Goal: Information Seeking & Learning: Learn about a topic

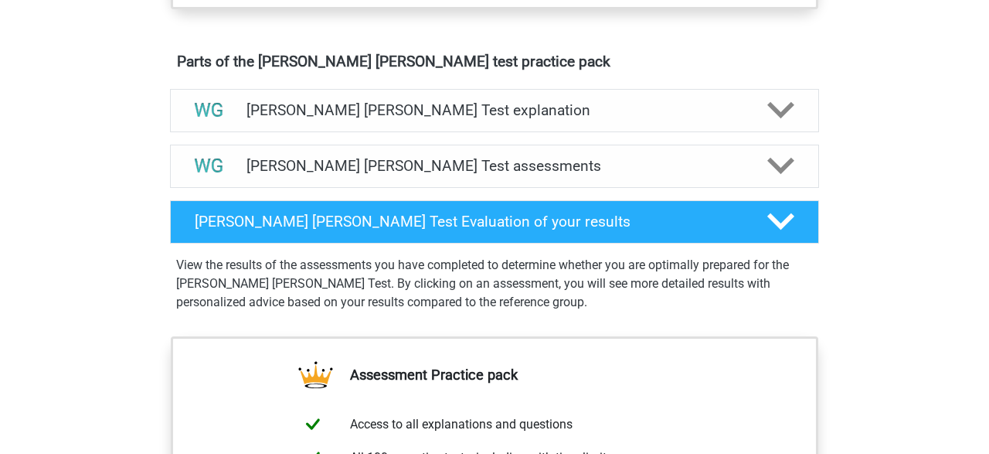
scroll to position [832, 0]
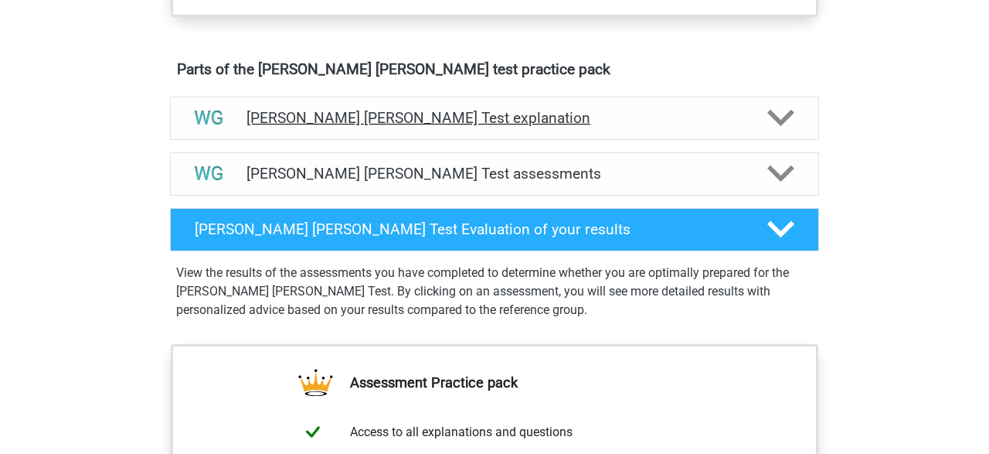
click at [782, 122] on polygon at bounding box center [780, 118] width 27 height 17
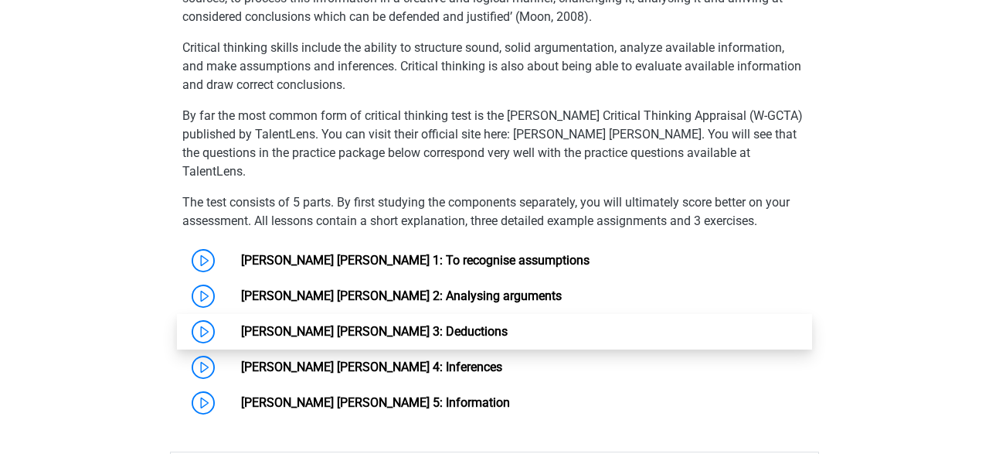
scroll to position [1065, 0]
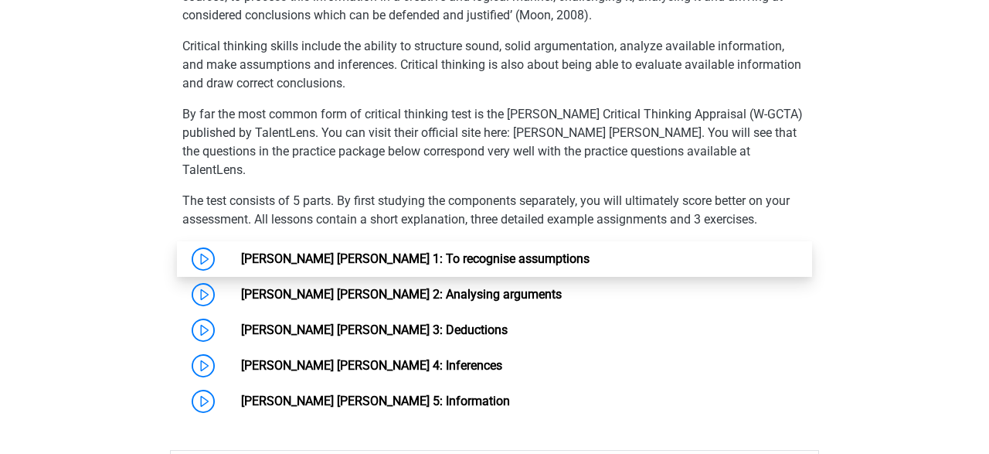
click at [304, 251] on link "Watson Glaser 1: To recognise assumptions" at bounding box center [415, 258] width 349 height 15
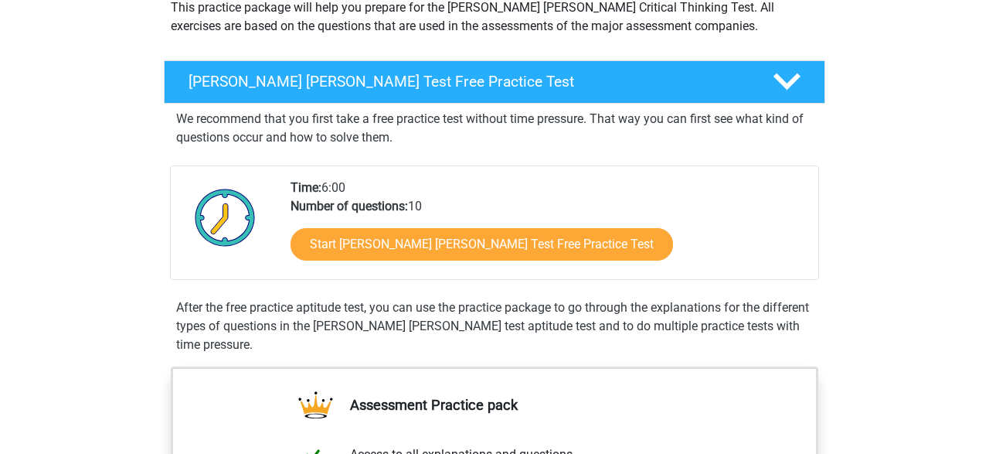
scroll to position [196, 0]
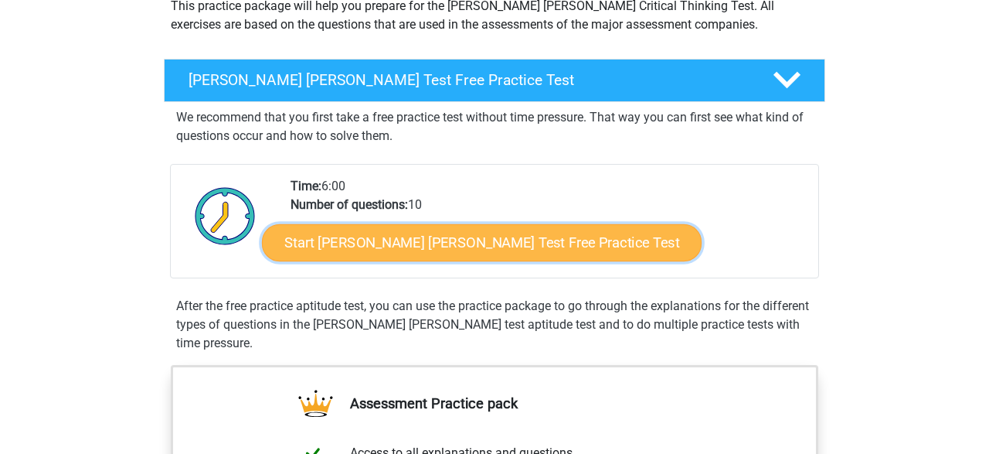
click at [460, 242] on link "Start Watson Glaser Test Free Practice Test" at bounding box center [482, 242] width 440 height 37
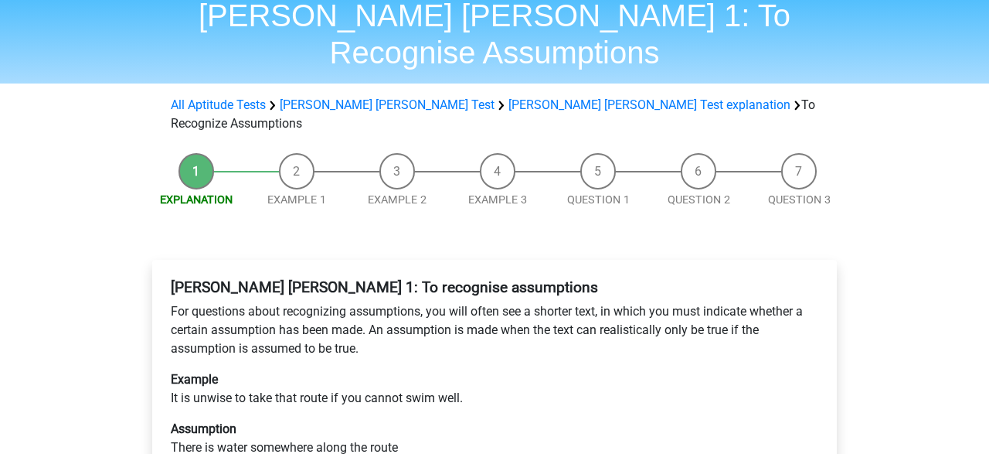
scroll to position [63, 0]
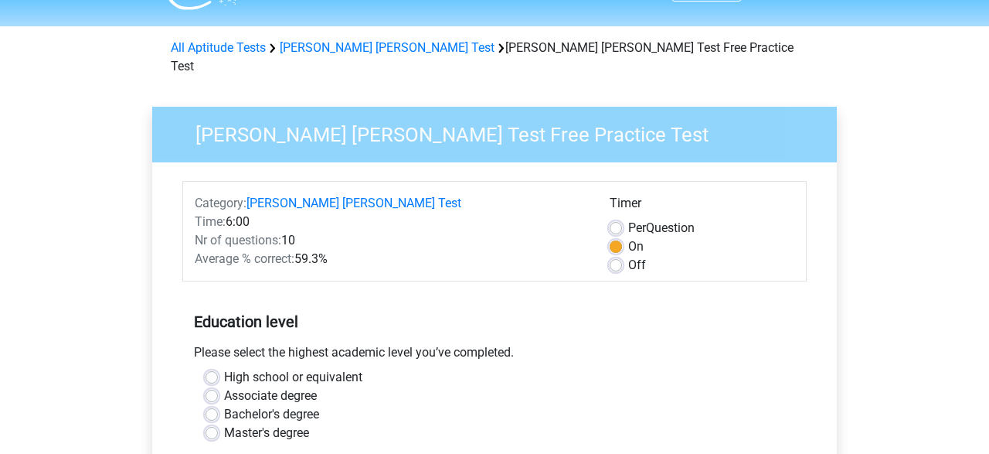
scroll to position [54, 0]
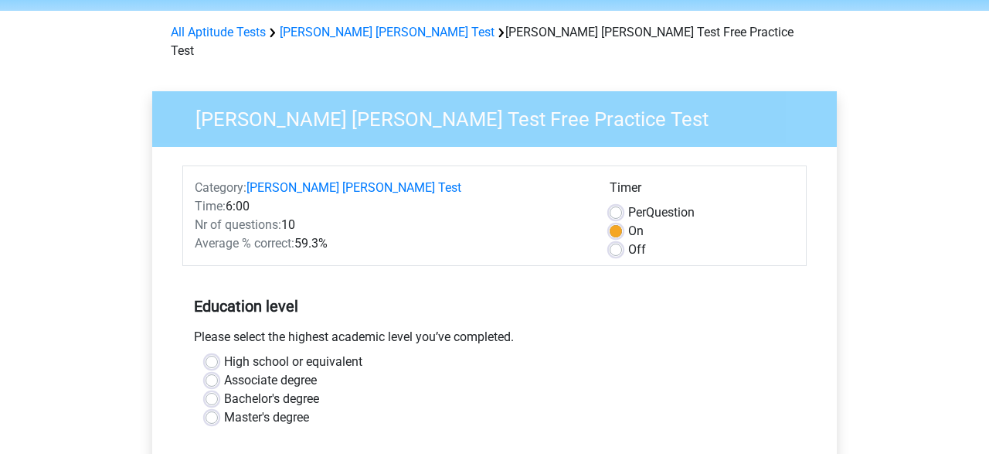
click at [628, 240] on label "Off" at bounding box center [637, 249] width 18 height 19
click at [611, 240] on input "Off" at bounding box center [616, 247] width 12 height 15
radio input "true"
click at [628, 222] on label "On" at bounding box center [635, 231] width 15 height 19
click at [619, 222] on input "On" at bounding box center [616, 229] width 12 height 15
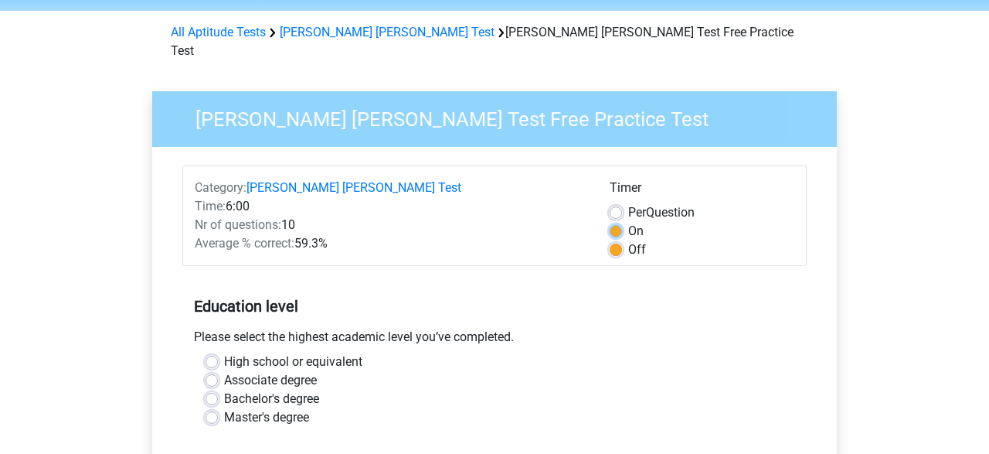
radio input "true"
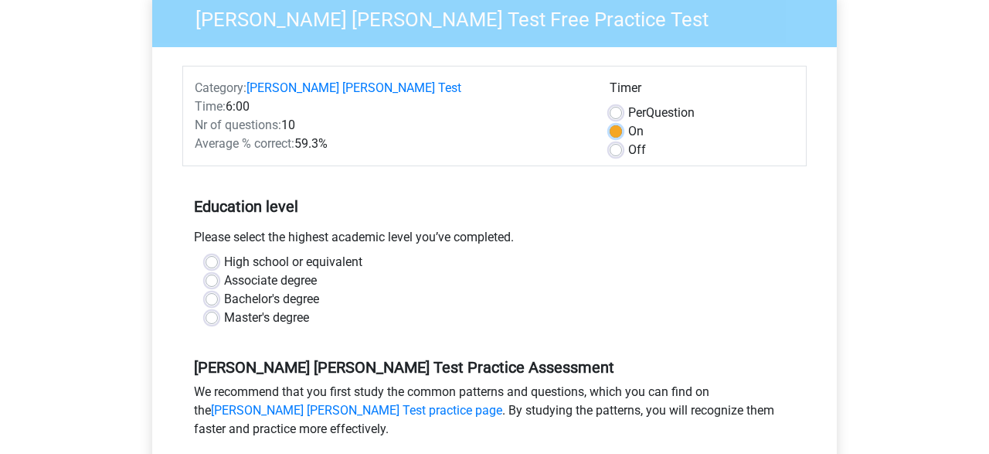
scroll to position [156, 0]
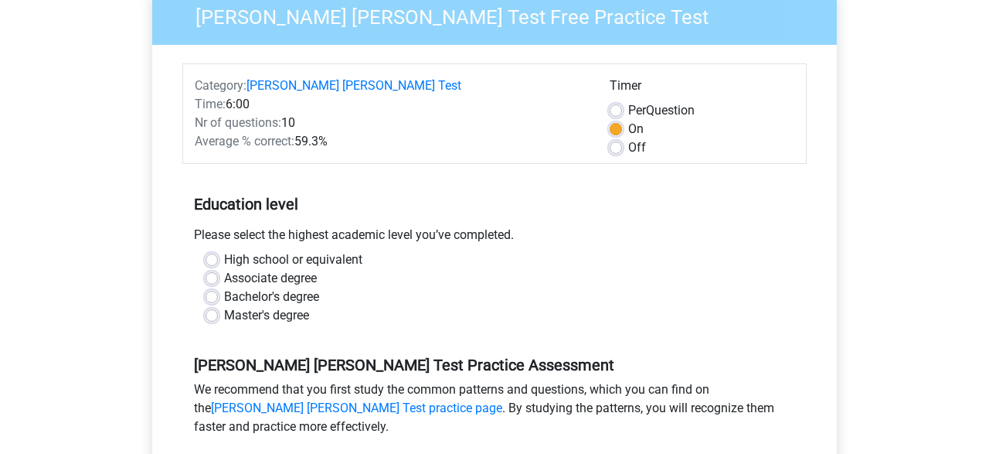
click at [224, 306] on label "Master's degree" at bounding box center [266, 315] width 85 height 19
click at [212, 306] on input "Master's degree" at bounding box center [212, 313] width 12 height 15
radio input "true"
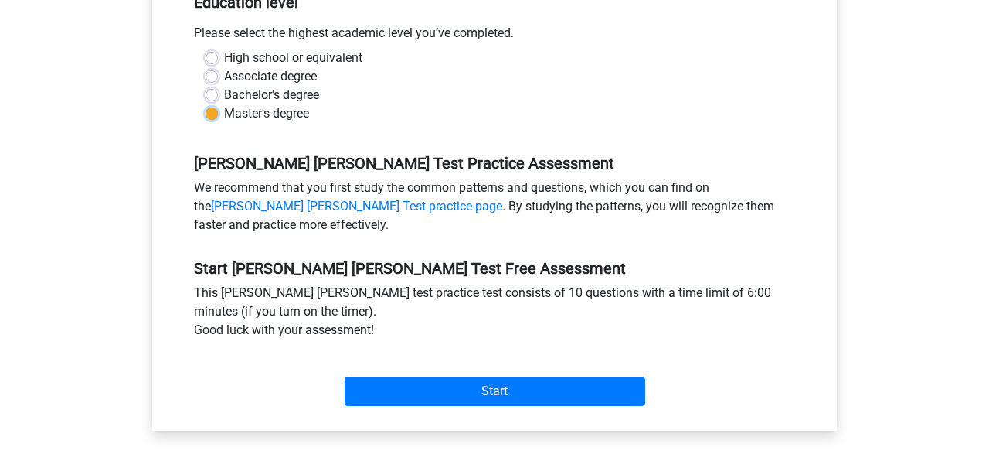
scroll to position [359, 0]
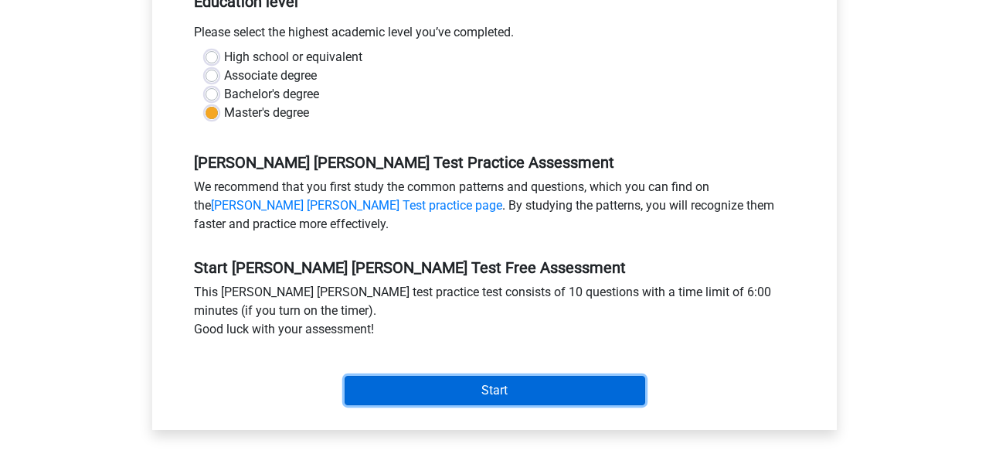
click at [504, 376] on input "Start" at bounding box center [495, 390] width 301 height 29
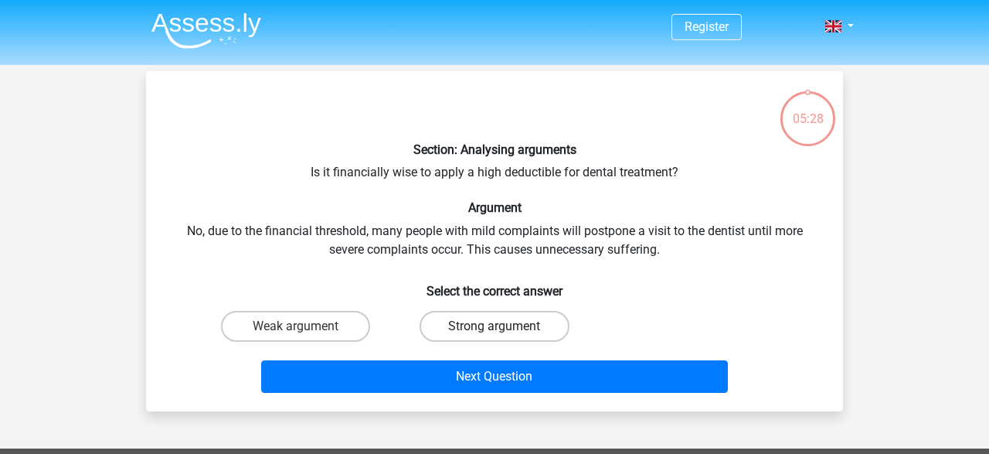
click at [446, 324] on label "Strong argument" at bounding box center [494, 326] width 149 height 31
click at [495, 326] on input "Strong argument" at bounding box center [500, 331] width 10 height 10
radio input "true"
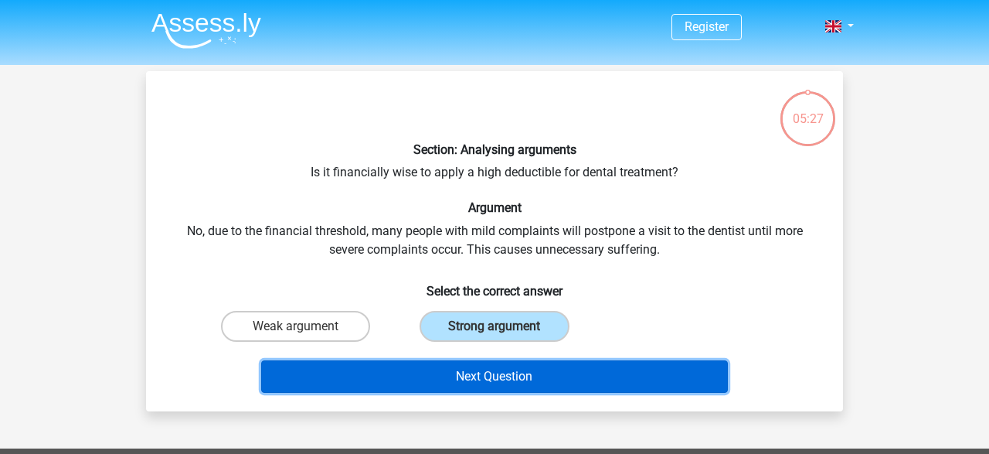
click at [475, 375] on button "Next Question" at bounding box center [495, 376] width 468 height 32
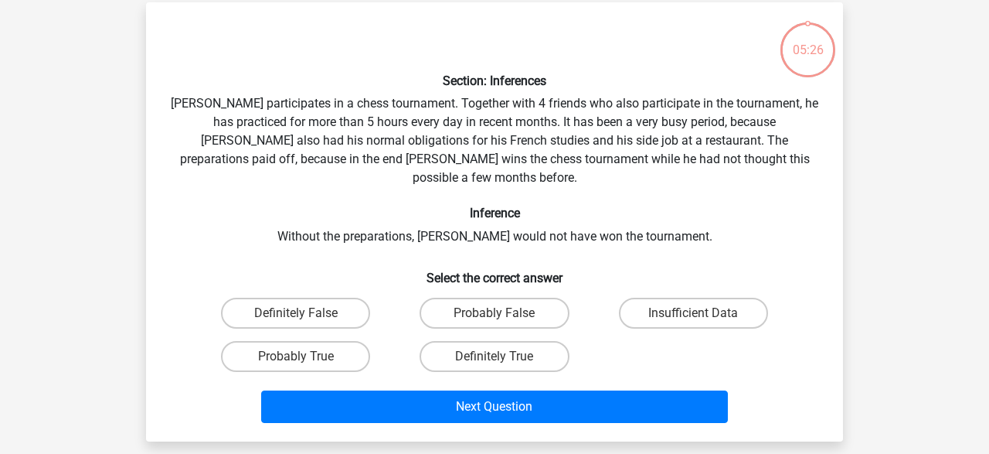
scroll to position [71, 0]
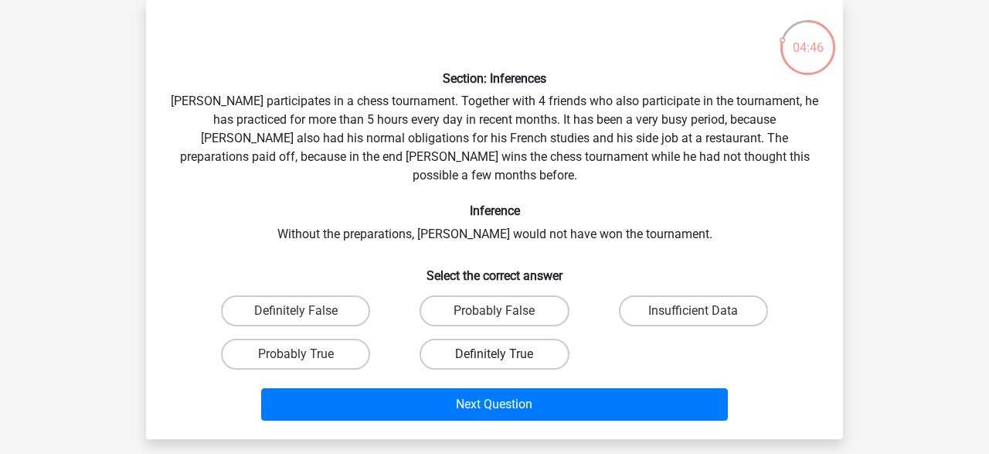
click at [452, 338] on label "Definitely True" at bounding box center [494, 353] width 149 height 31
click at [495, 354] on input "Definitely True" at bounding box center [500, 359] width 10 height 10
radio input "true"
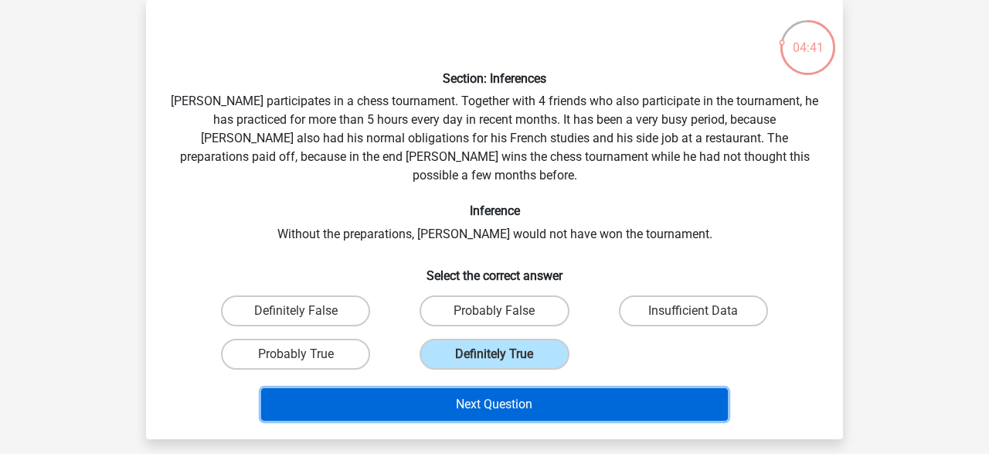
click at [470, 388] on button "Next Question" at bounding box center [495, 404] width 468 height 32
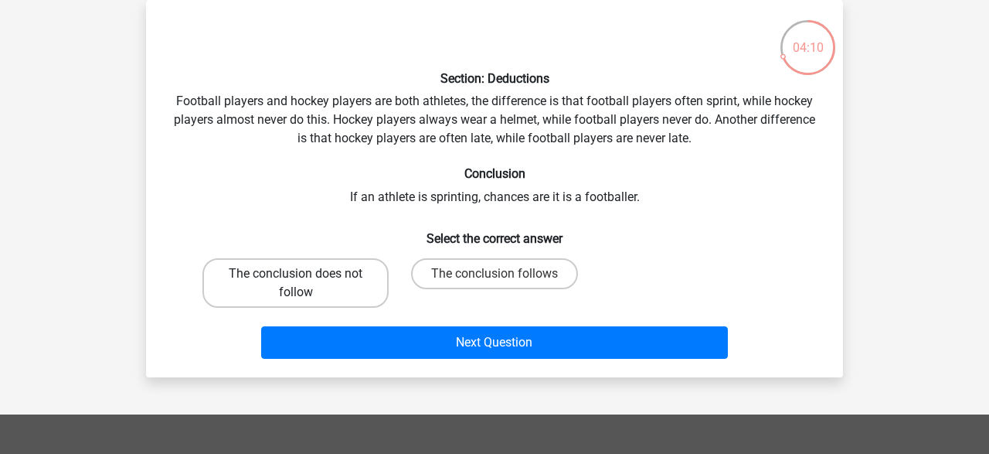
click at [340, 281] on label "The conclusion does not follow" at bounding box center [295, 282] width 186 height 49
click at [306, 281] on input "The conclusion does not follow" at bounding box center [301, 279] width 10 height 10
radio input "true"
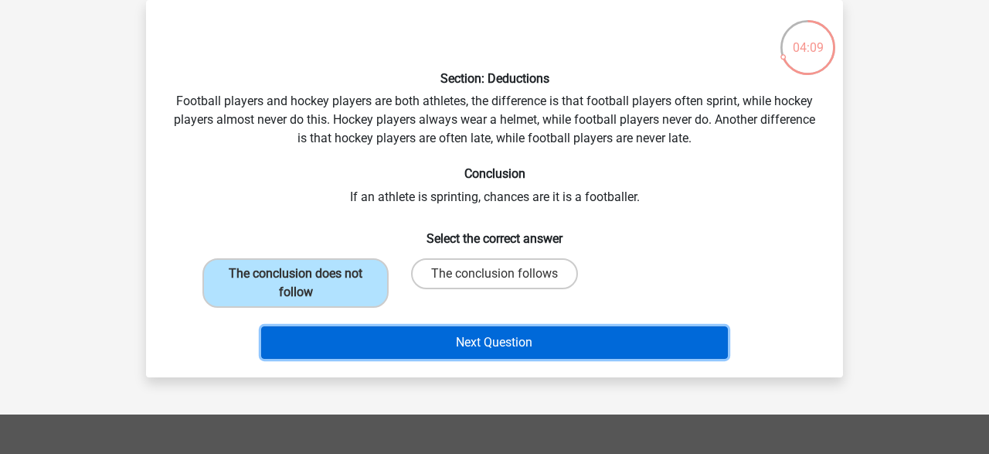
click at [466, 347] on button "Next Question" at bounding box center [495, 342] width 468 height 32
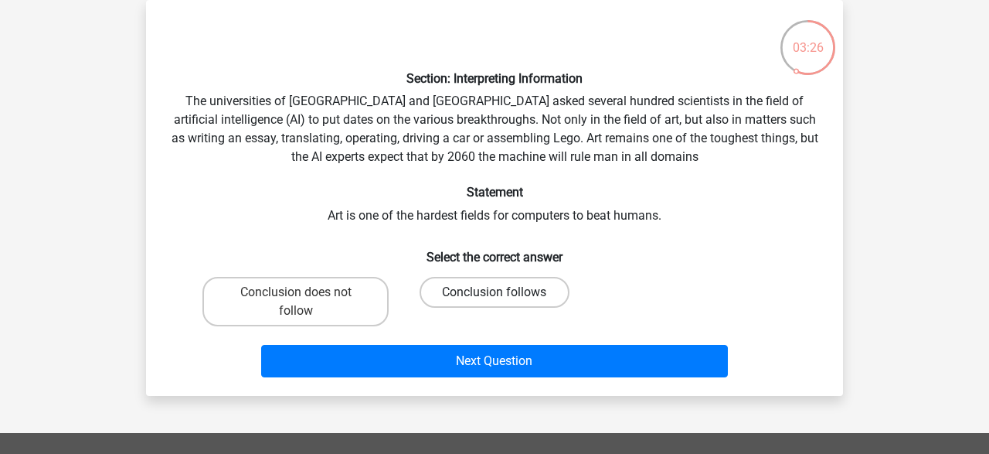
click at [522, 292] on label "Conclusion follows" at bounding box center [494, 292] width 149 height 31
click at [505, 292] on input "Conclusion follows" at bounding box center [500, 297] width 10 height 10
radio input "true"
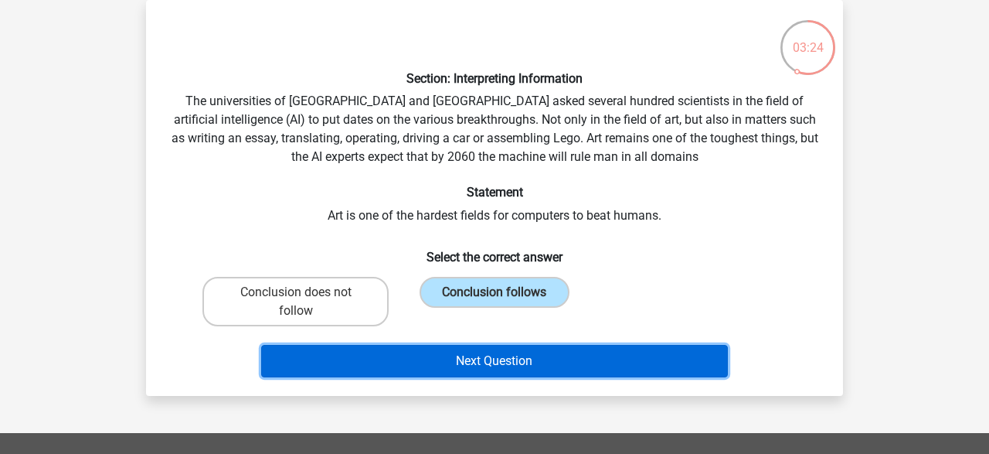
click at [549, 360] on button "Next Question" at bounding box center [495, 361] width 468 height 32
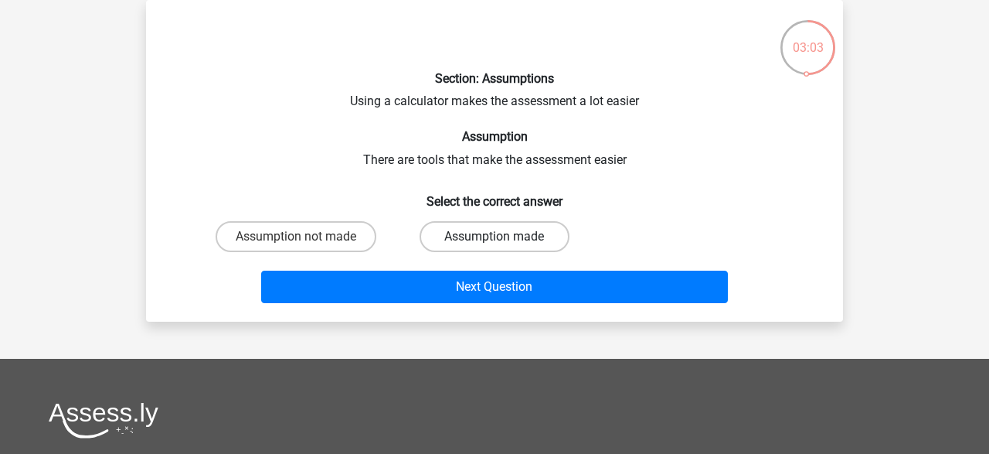
click at [511, 235] on label "Assumption made" at bounding box center [494, 236] width 149 height 31
click at [505, 236] on input "Assumption made" at bounding box center [500, 241] width 10 height 10
radio input "true"
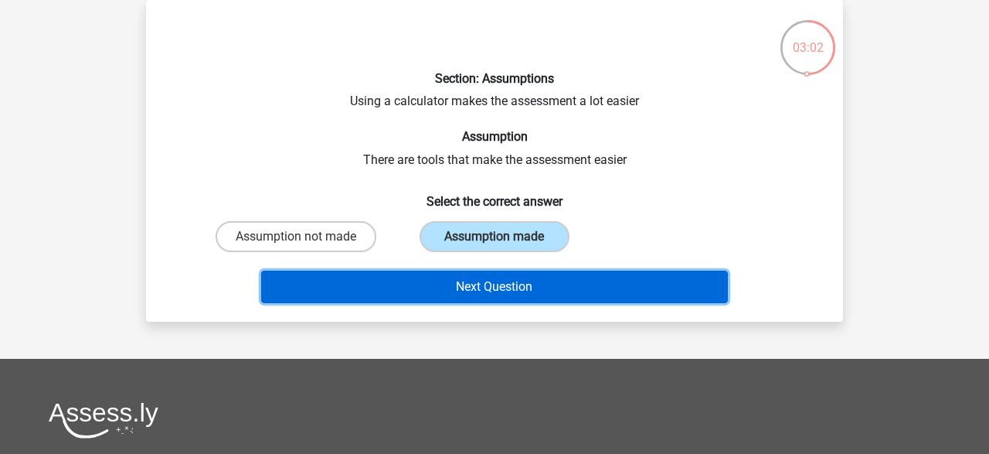
click at [515, 281] on button "Next Question" at bounding box center [495, 286] width 468 height 32
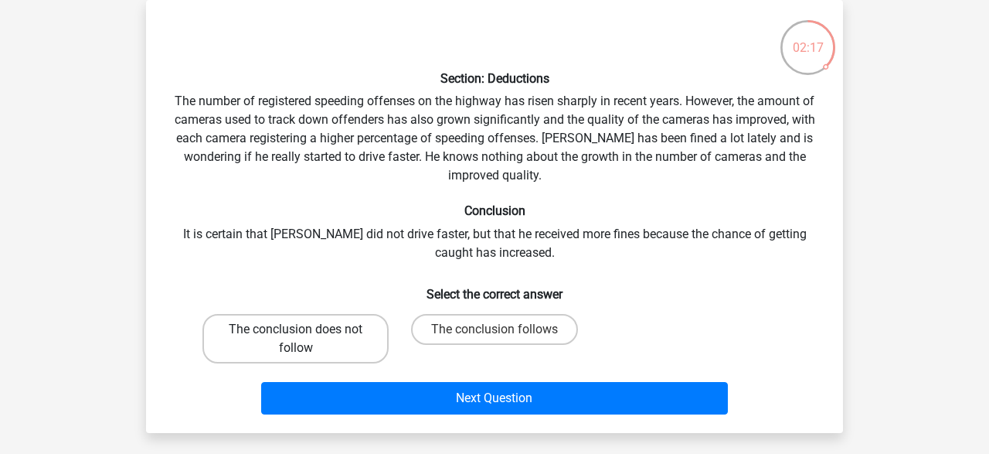
click at [320, 328] on label "The conclusion does not follow" at bounding box center [295, 338] width 186 height 49
click at [306, 329] on input "The conclusion does not follow" at bounding box center [301, 334] width 10 height 10
radio input "true"
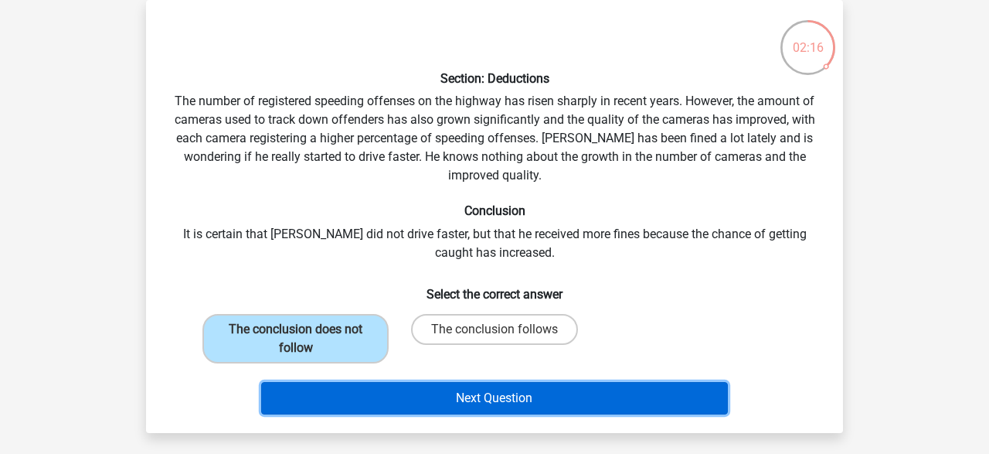
click at [427, 396] on button "Next Question" at bounding box center [495, 398] width 468 height 32
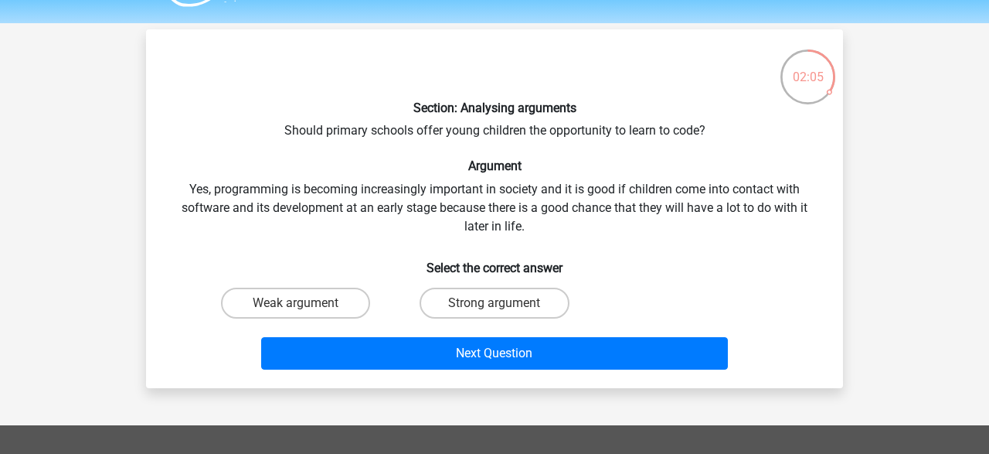
scroll to position [41, 0]
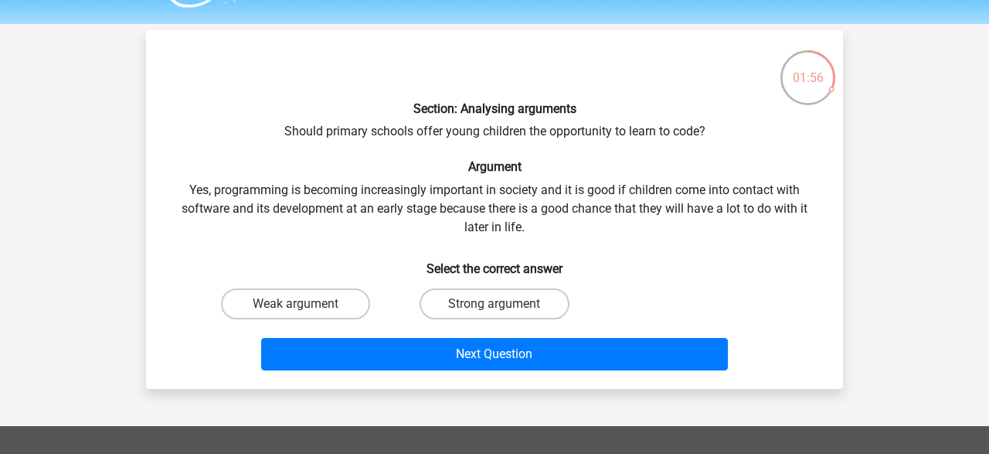
click at [497, 306] on input "Strong argument" at bounding box center [500, 309] width 10 height 10
radio input "true"
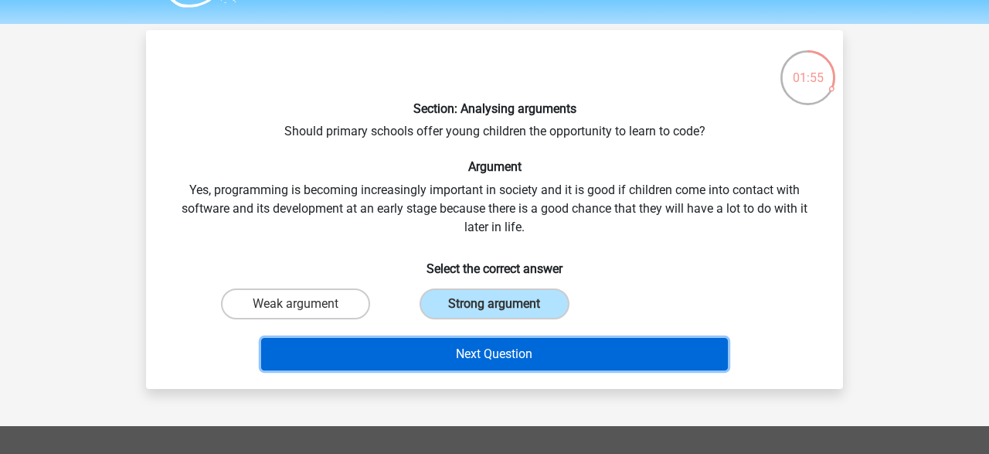
click at [512, 359] on button "Next Question" at bounding box center [495, 354] width 468 height 32
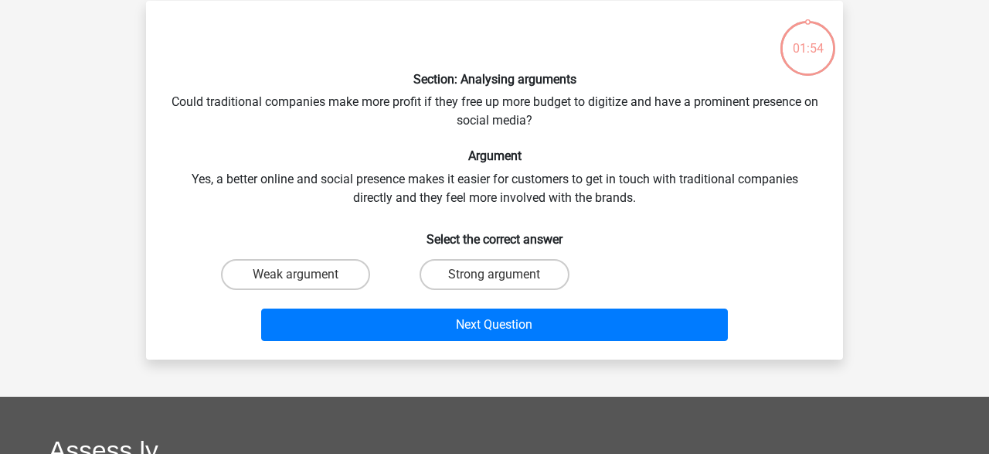
scroll to position [71, 0]
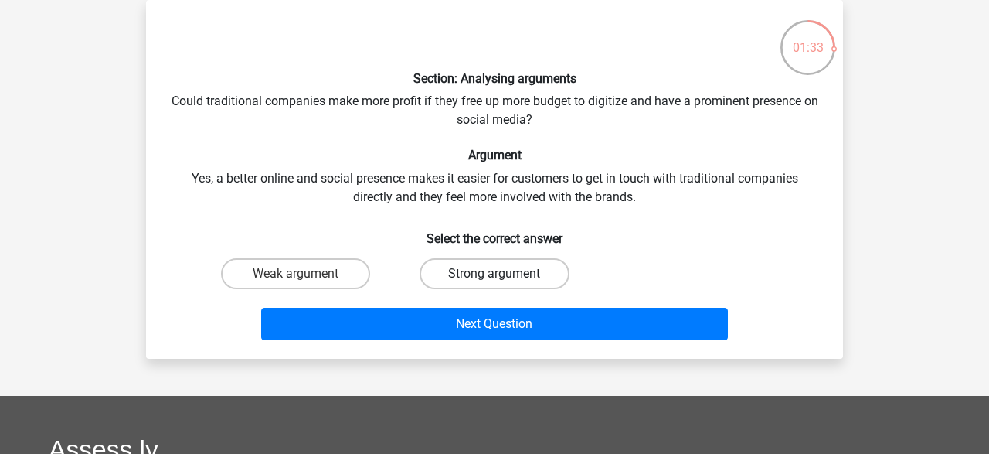
click at [511, 276] on label "Strong argument" at bounding box center [494, 273] width 149 height 31
click at [505, 276] on input "Strong argument" at bounding box center [500, 279] width 10 height 10
radio input "true"
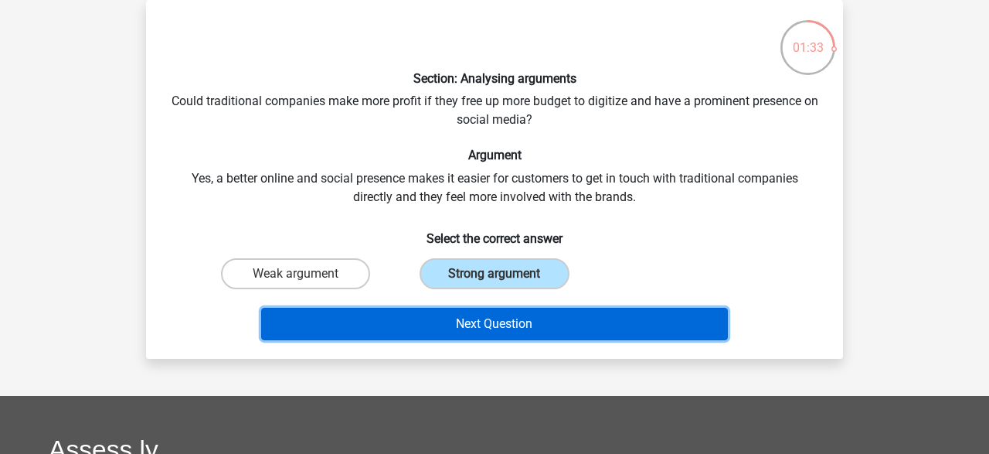
click at [536, 317] on button "Next Question" at bounding box center [495, 324] width 468 height 32
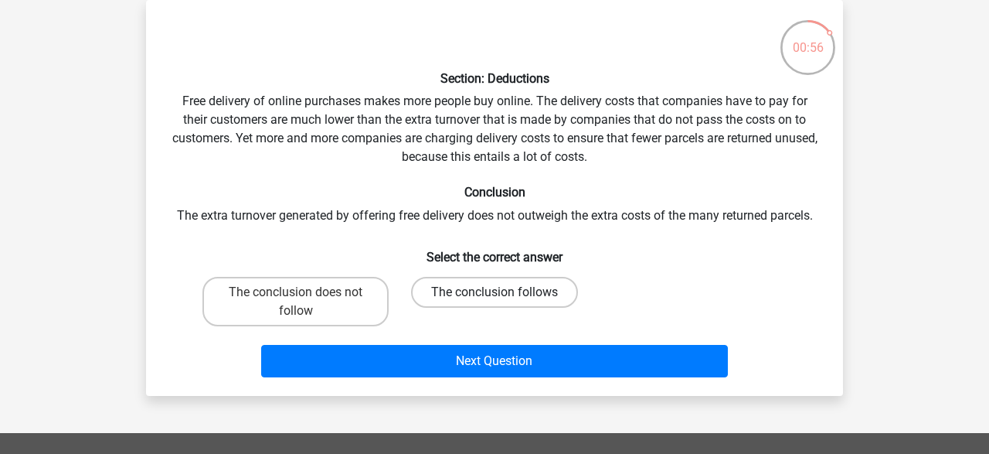
click at [495, 306] on label "The conclusion follows" at bounding box center [494, 292] width 167 height 31
click at [495, 302] on input "The conclusion follows" at bounding box center [500, 297] width 10 height 10
radio input "true"
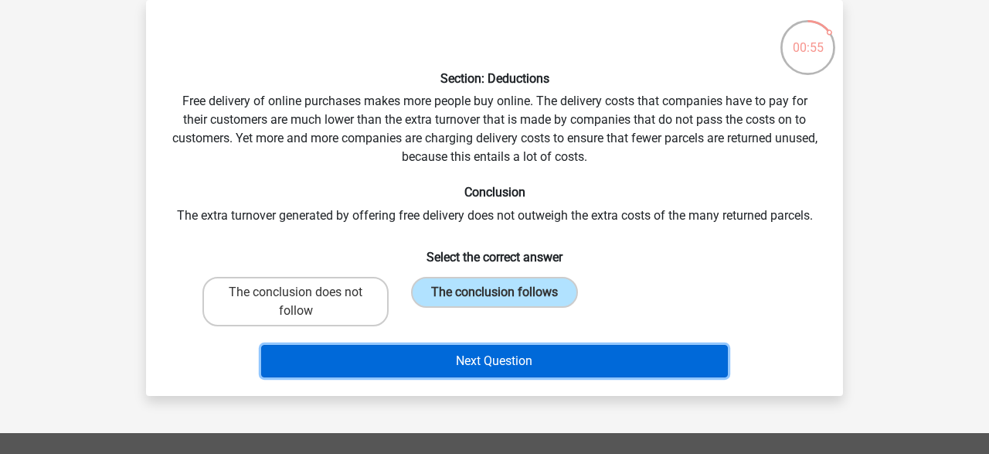
click at [550, 366] on button "Next Question" at bounding box center [495, 361] width 468 height 32
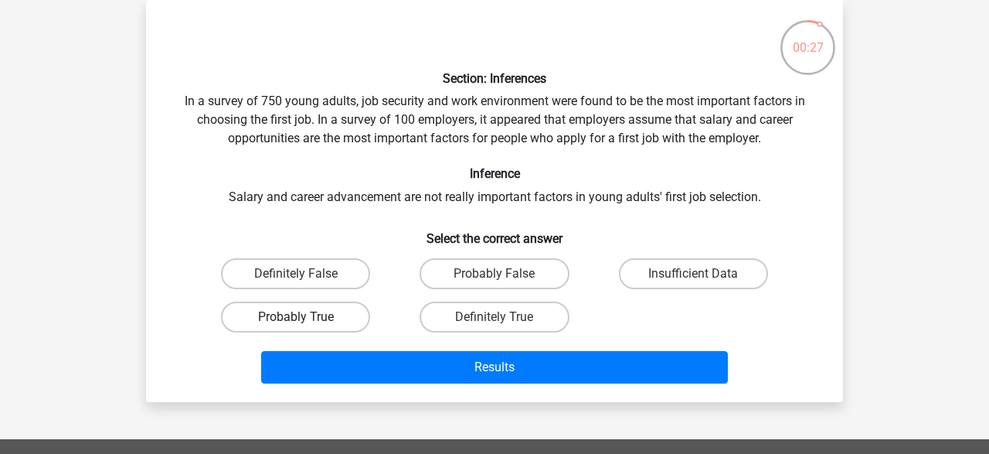
click at [329, 320] on label "Probably True" at bounding box center [295, 316] width 149 height 31
click at [306, 320] on input "Probably True" at bounding box center [301, 322] width 10 height 10
radio input "true"
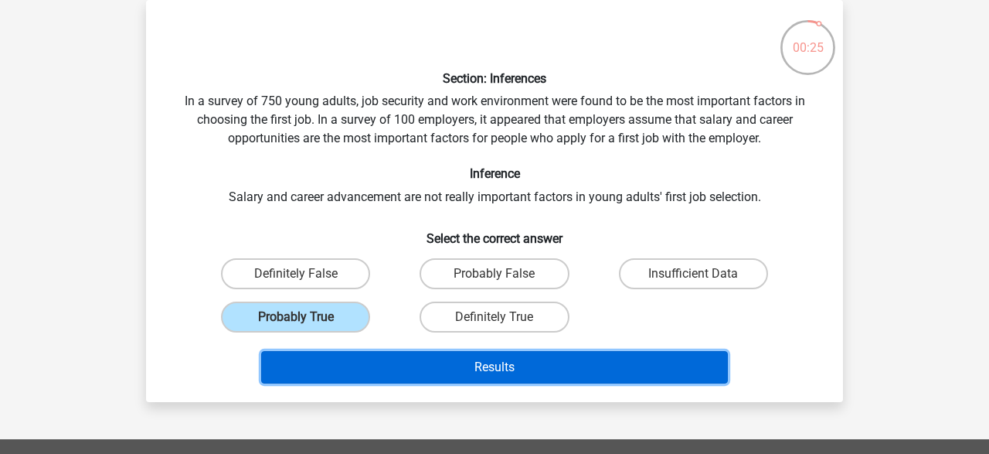
click at [452, 365] on button "Results" at bounding box center [495, 367] width 468 height 32
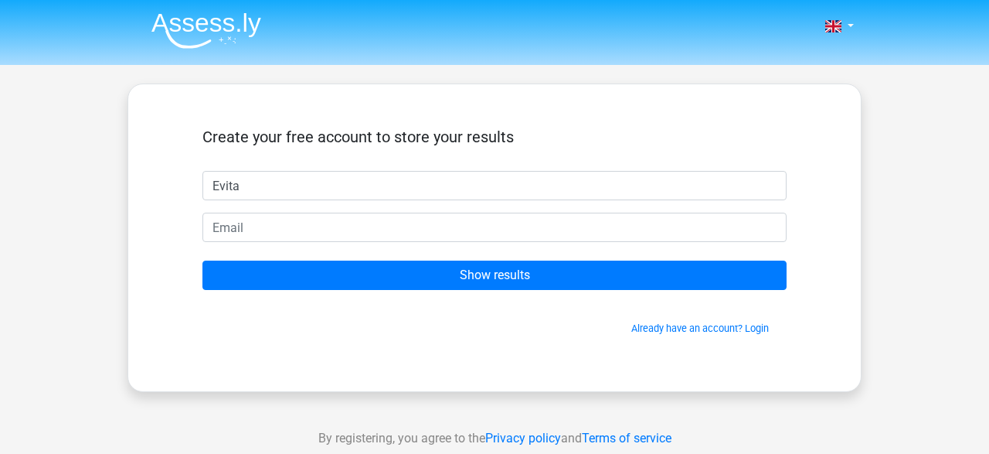
type input "Evita"
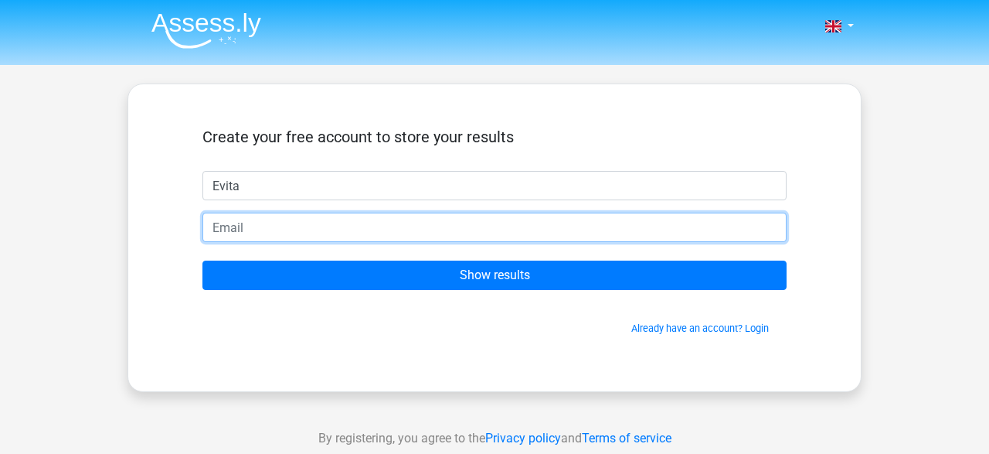
click at [533, 228] on input "email" at bounding box center [494, 227] width 584 height 29
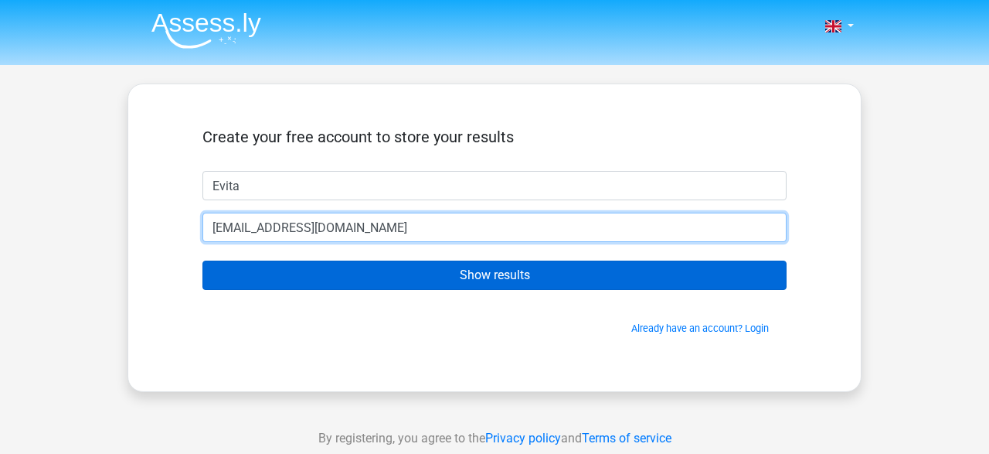
type input "[EMAIL_ADDRESS][DOMAIN_NAME]"
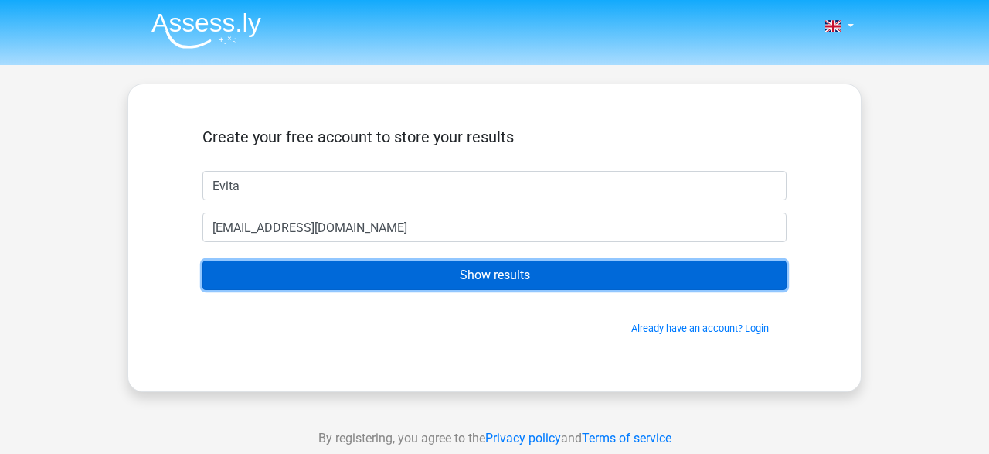
click at [587, 270] on input "Show results" at bounding box center [494, 274] width 584 height 29
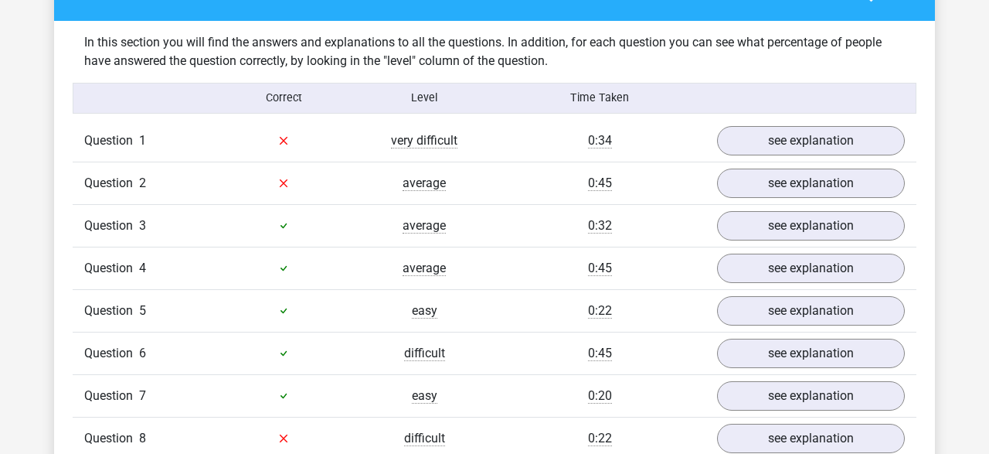
scroll to position [1190, 0]
click at [857, 133] on link "see explanation" at bounding box center [811, 141] width 216 height 34
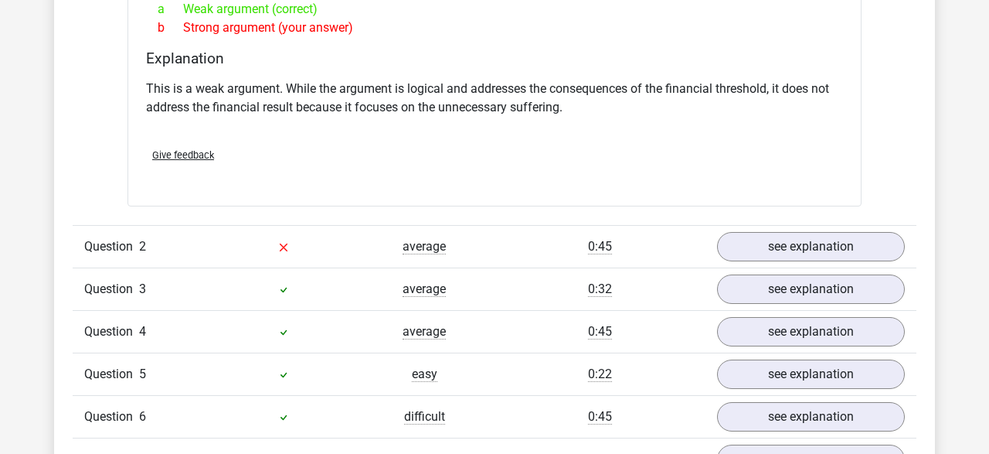
scroll to position [1536, 0]
click at [755, 230] on link "see explanation" at bounding box center [811, 247] width 216 height 34
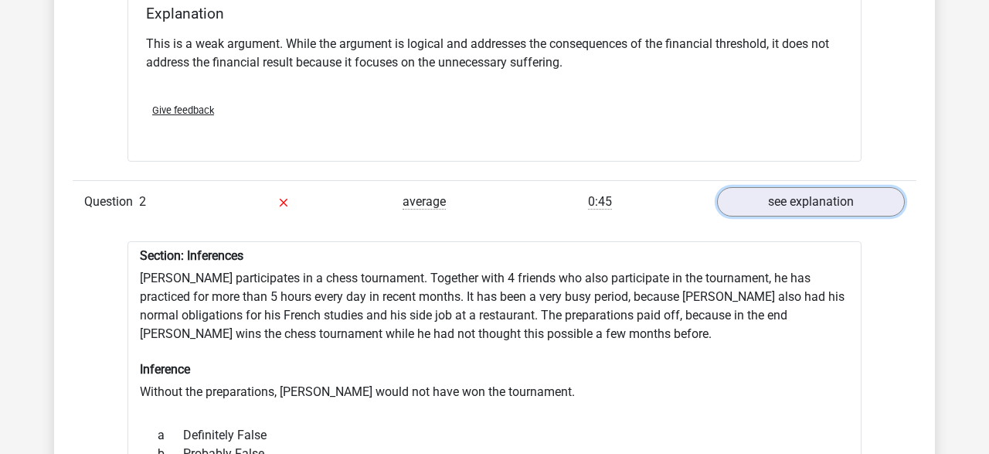
scroll to position [1590, 0]
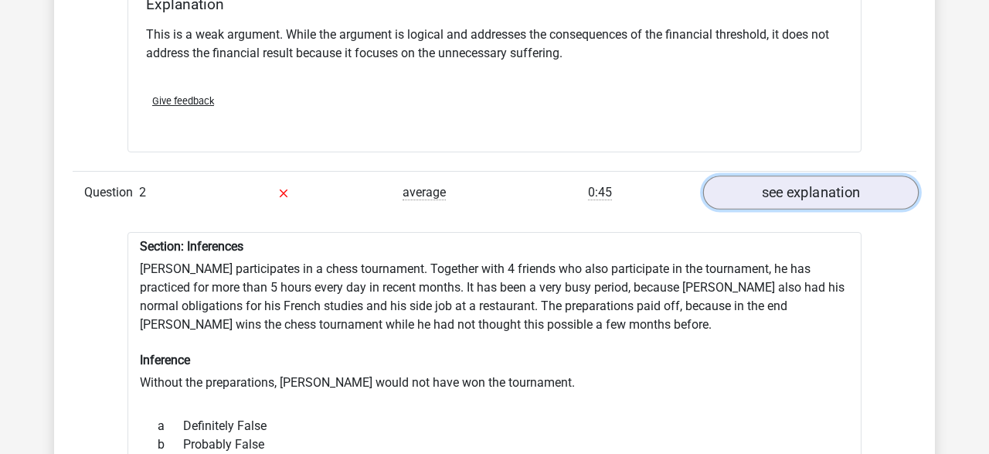
click at [768, 175] on link "see explanation" at bounding box center [811, 192] width 216 height 34
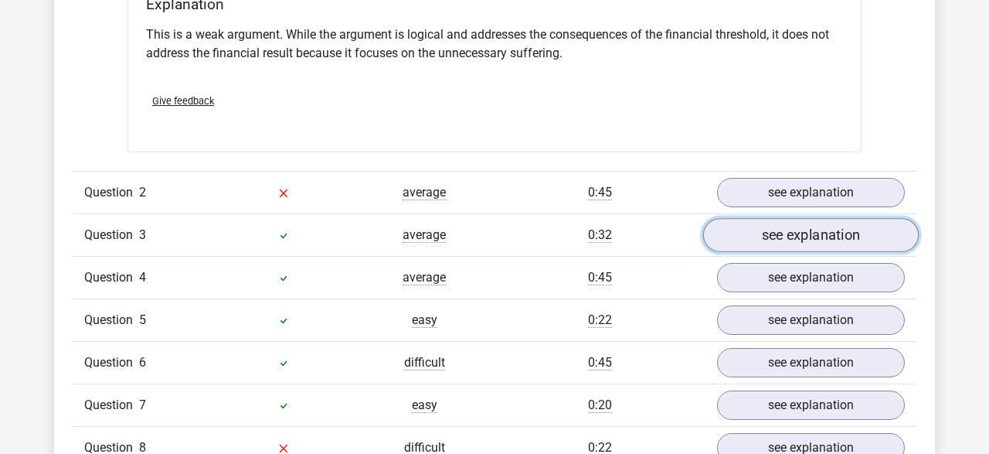
click at [784, 219] on link "see explanation" at bounding box center [811, 235] width 216 height 34
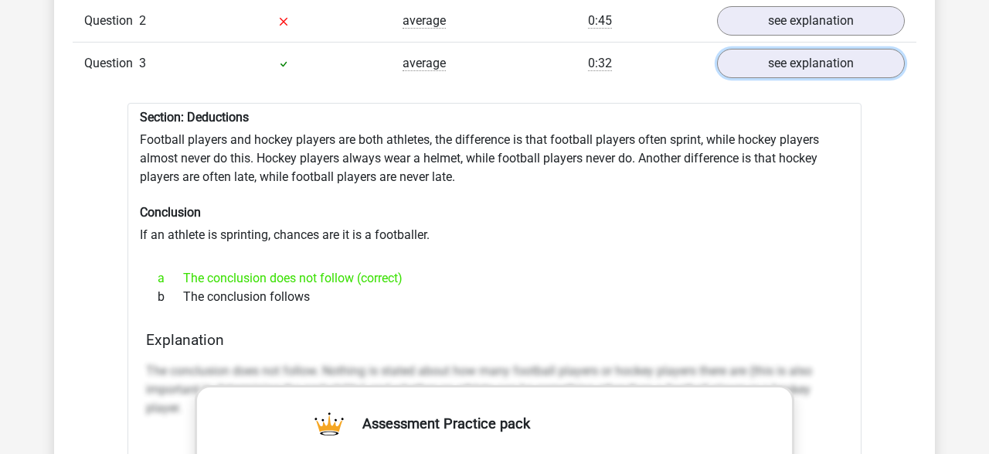
scroll to position [1759, 0]
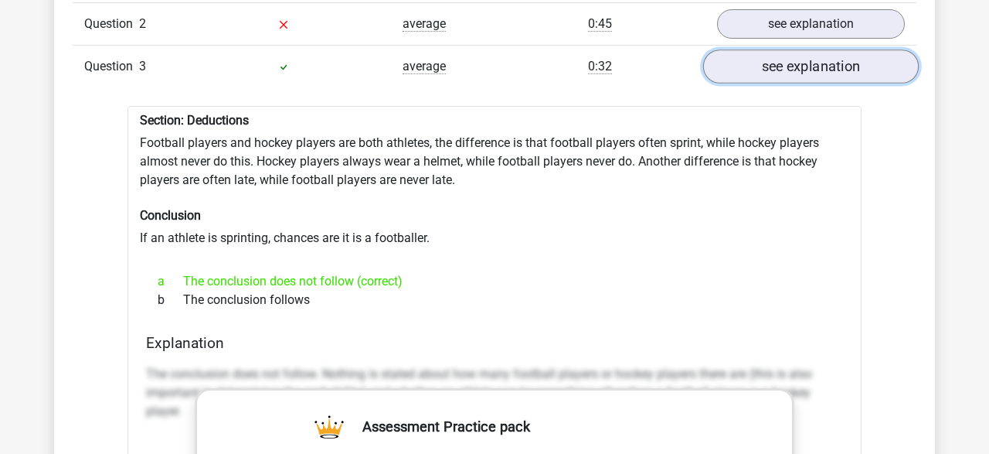
click at [815, 49] on link "see explanation" at bounding box center [811, 66] width 216 height 34
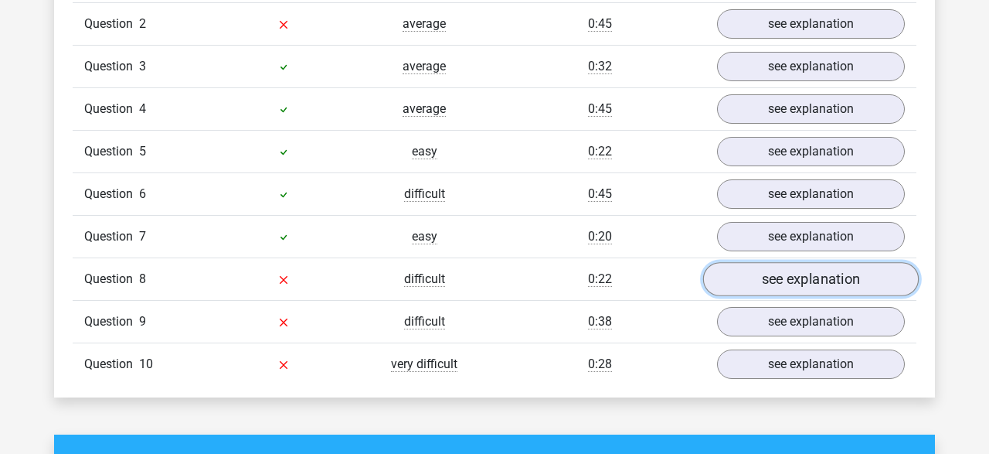
click at [797, 262] on link "see explanation" at bounding box center [811, 279] width 216 height 34
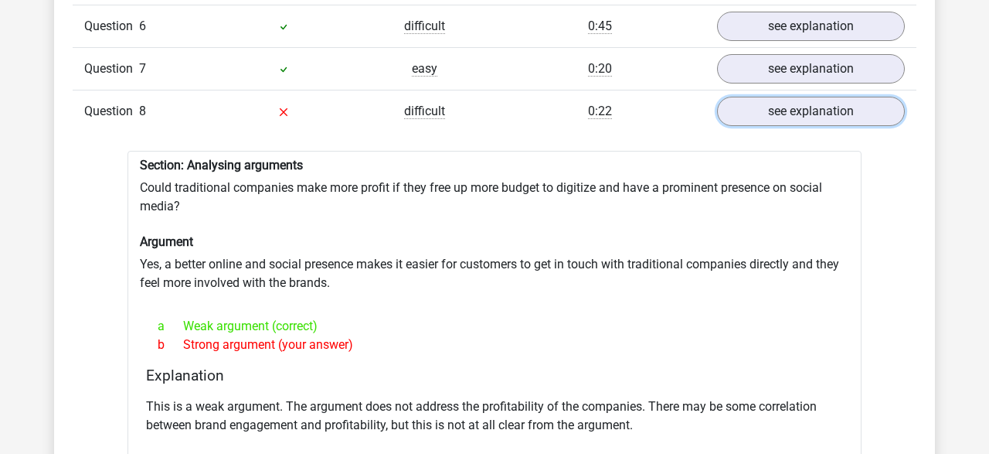
scroll to position [1917, 0]
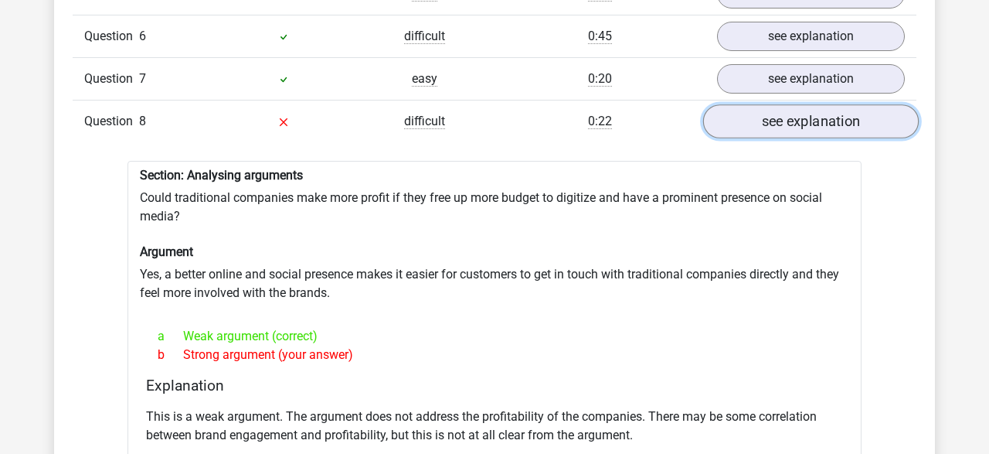
click at [811, 104] on link "see explanation" at bounding box center [811, 121] width 216 height 34
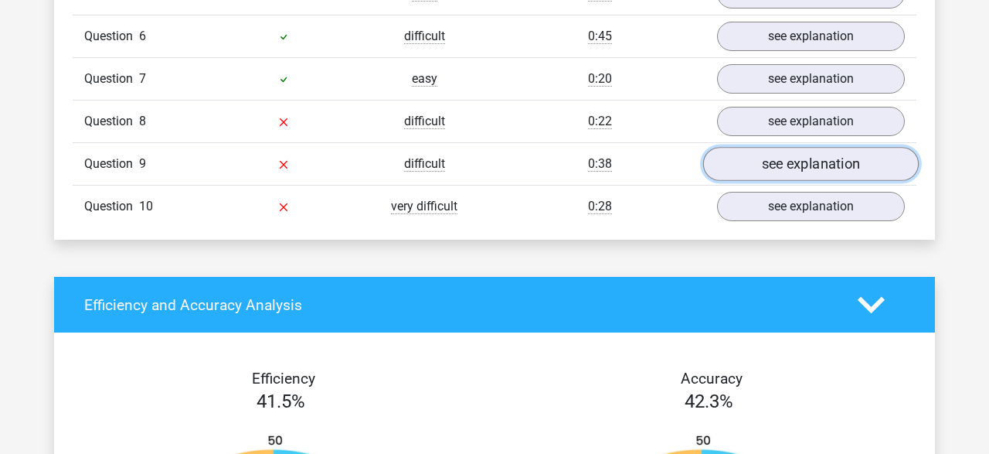
click at [787, 148] on link "see explanation" at bounding box center [811, 164] width 216 height 34
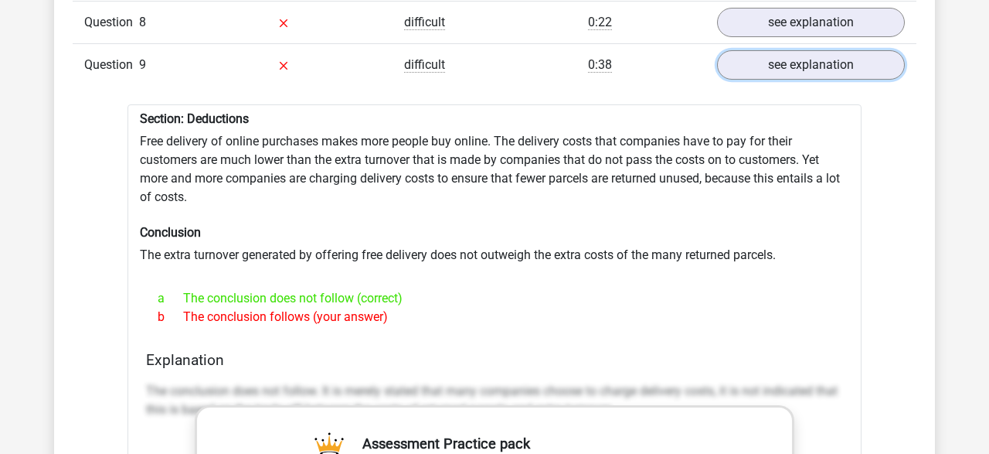
scroll to position [2006, 0]
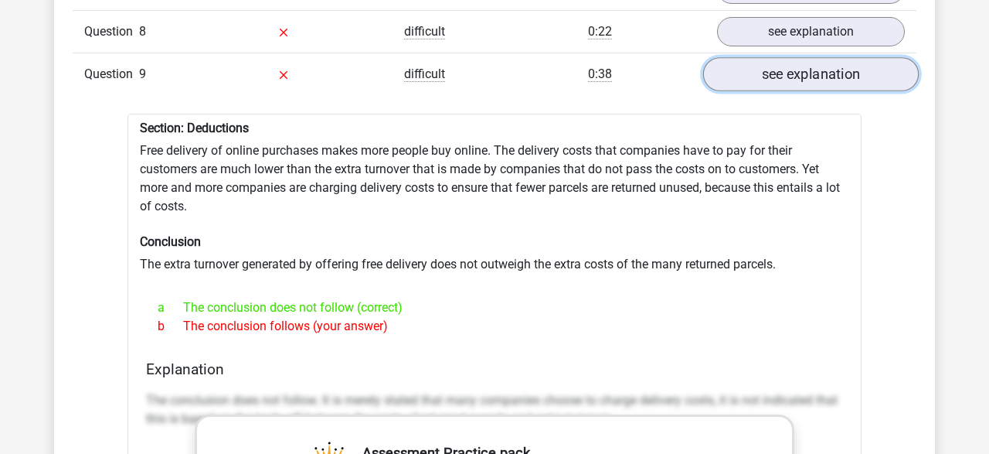
click at [803, 57] on link "see explanation" at bounding box center [811, 74] width 216 height 34
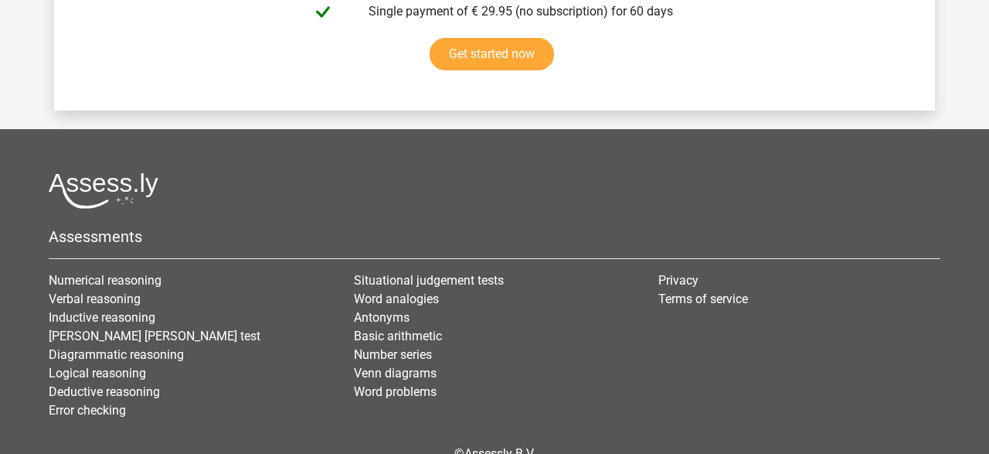
scroll to position [3283, 0]
